Goal: Task Accomplishment & Management: Manage account settings

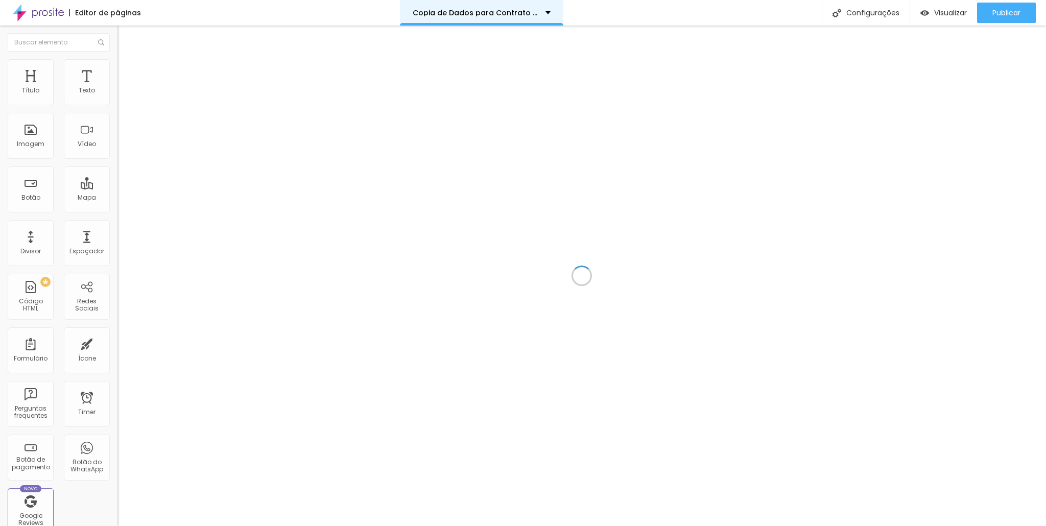
click at [485, 15] on p "Copia de Dados para Contrato - PARTO" at bounding box center [475, 12] width 125 height 7
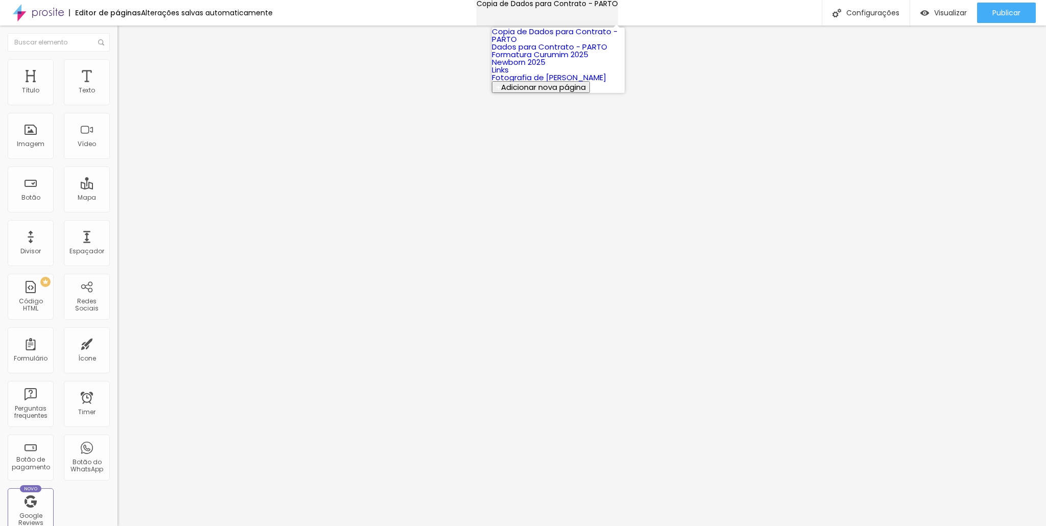
click at [535, 7] on div "Copia de Dados para Contrato - PARTO" at bounding box center [547, 3] width 141 height 7
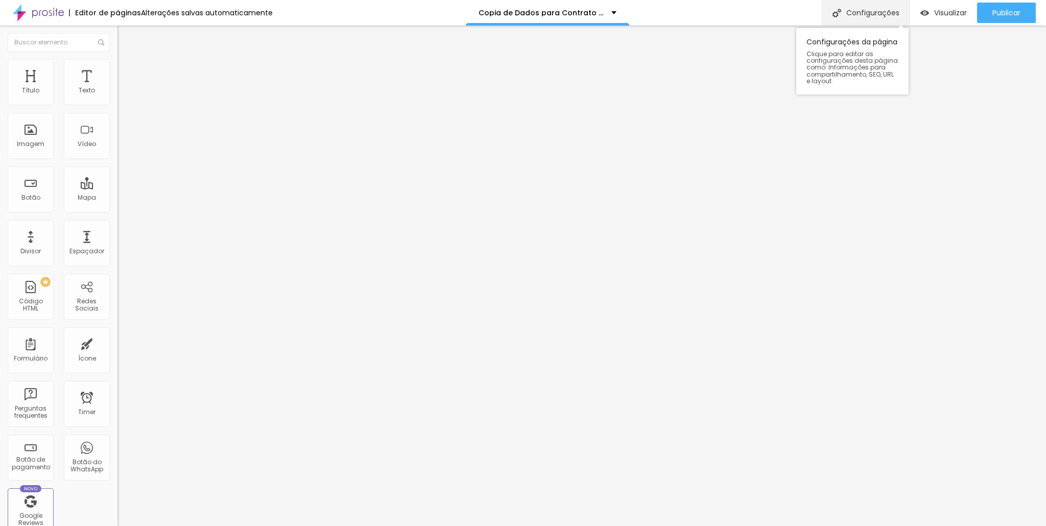
click at [865, 11] on div "Configurações" at bounding box center [866, 13] width 88 height 26
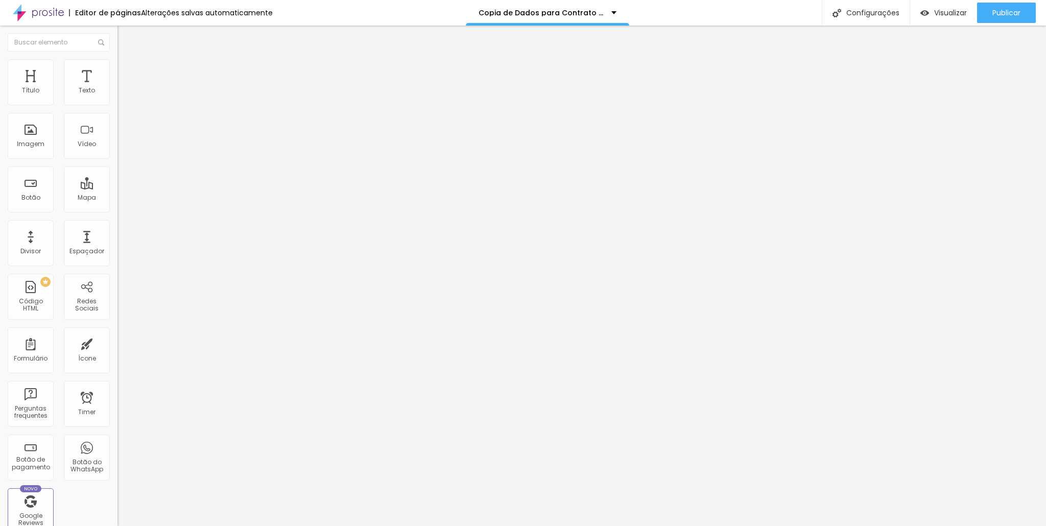
drag, startPoint x: 584, startPoint y: 198, endPoint x: 456, endPoint y: 196, distance: 128.2
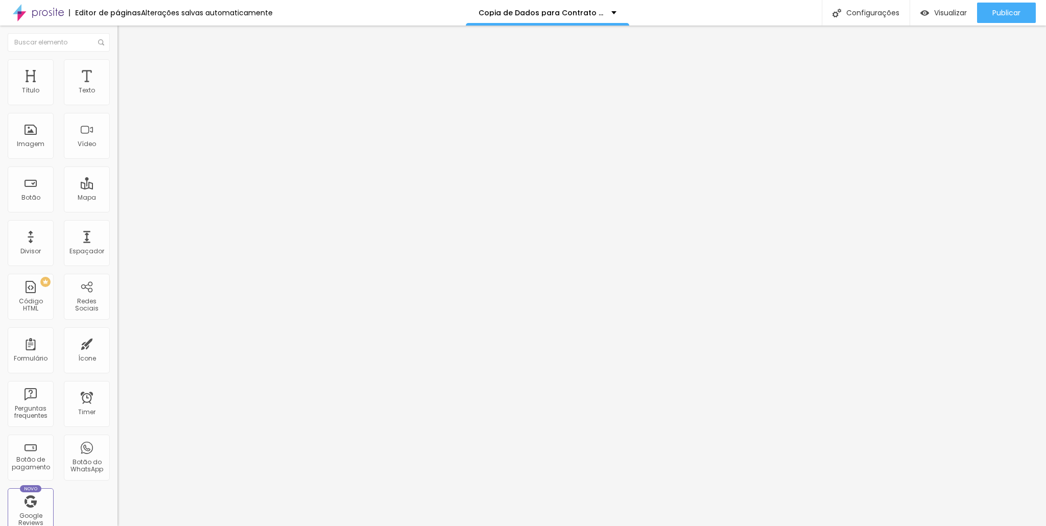
drag, startPoint x: 945, startPoint y: 482, endPoint x: 944, endPoint y: 487, distance: 5.8
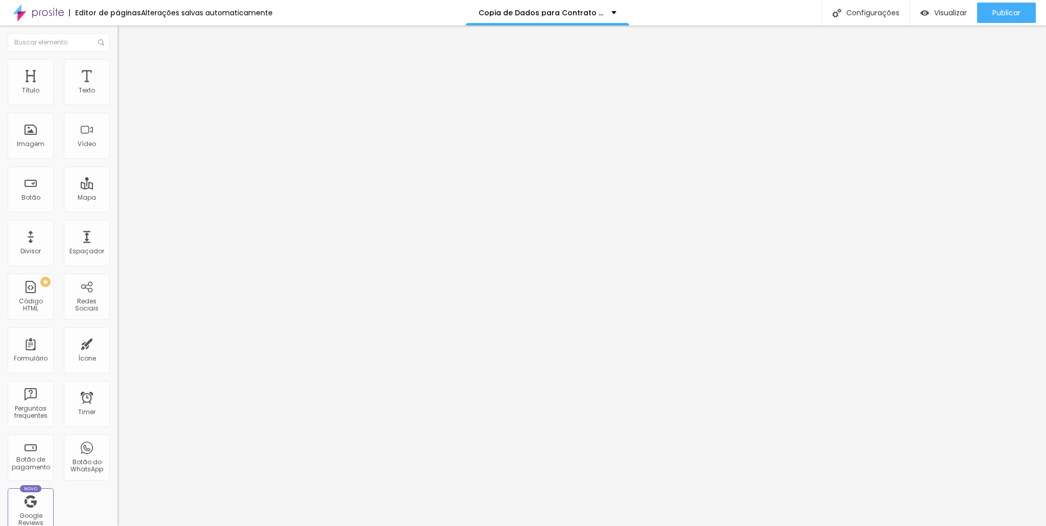
drag, startPoint x: 547, startPoint y: 150, endPoint x: 592, endPoint y: 148, distance: 45.0
